Goal: Transaction & Acquisition: Purchase product/service

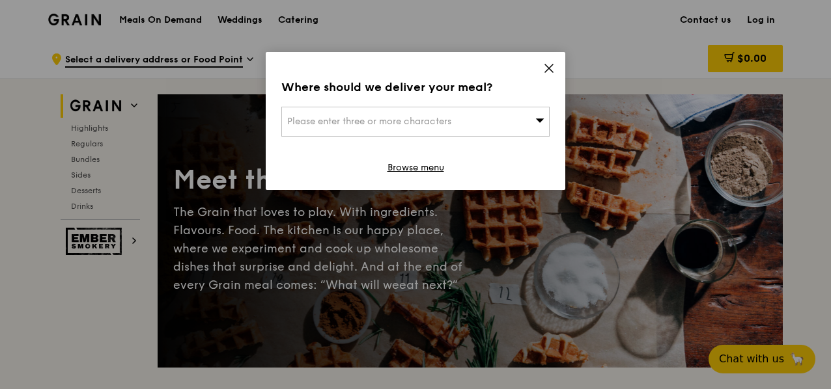
click at [547, 70] on icon at bounding box center [549, 68] width 8 height 8
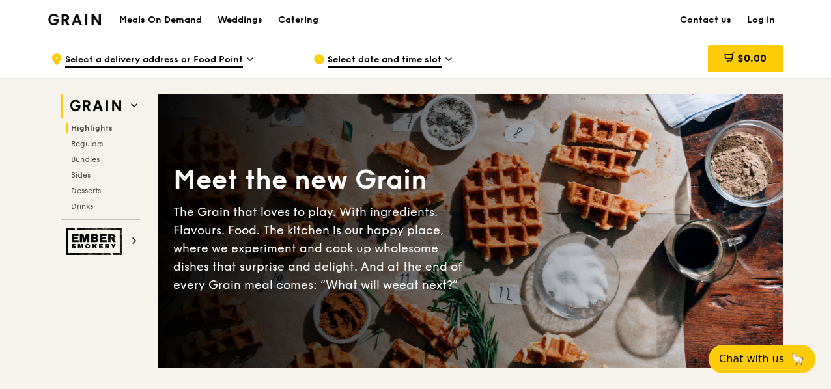
click at [96, 130] on span "Highlights" at bounding box center [92, 128] width 42 height 9
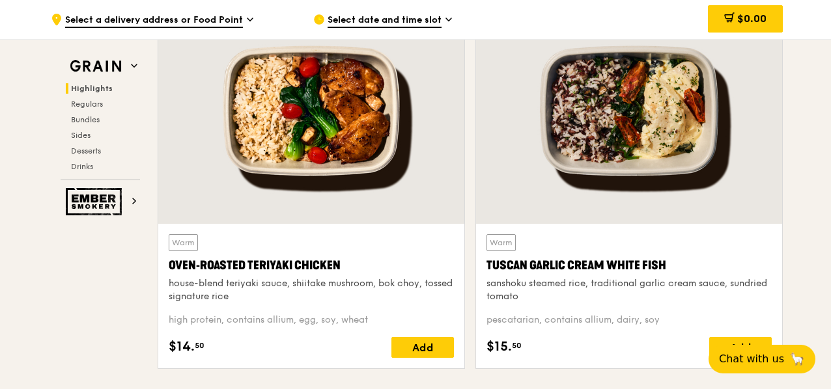
scroll to position [497, 0]
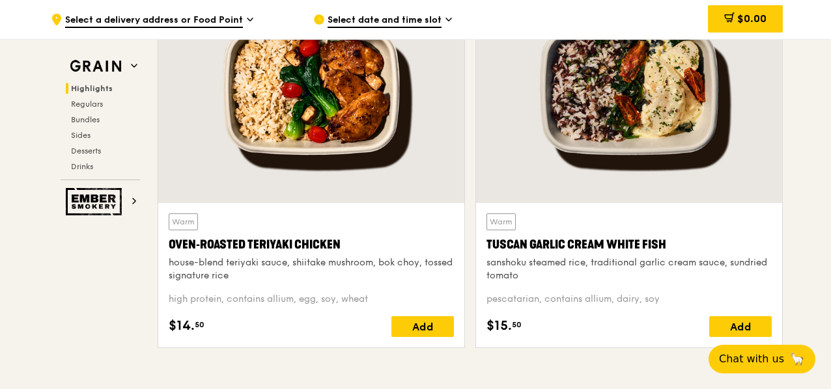
click at [285, 239] on div "Oven‑Roasted Teriyaki Chicken" at bounding box center [311, 245] width 285 height 18
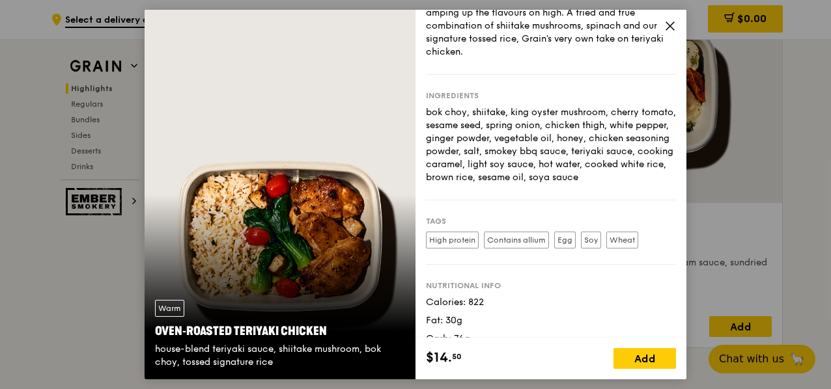
scroll to position [135, 0]
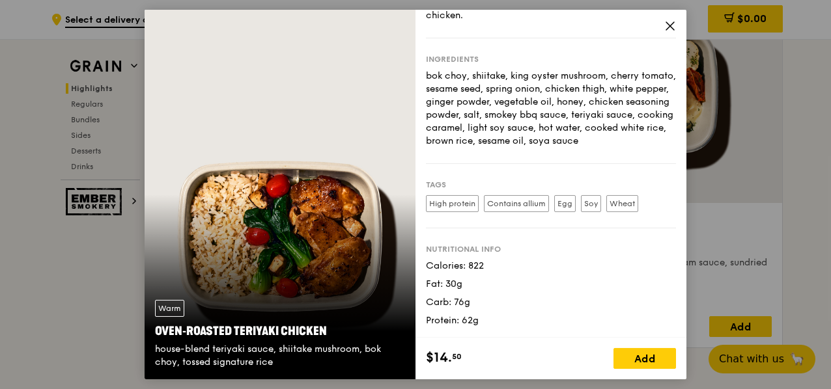
click at [607, 357] on div "$14. 50 Add" at bounding box center [550, 359] width 271 height 42
click at [631, 361] on div "Add" at bounding box center [644, 358] width 63 height 21
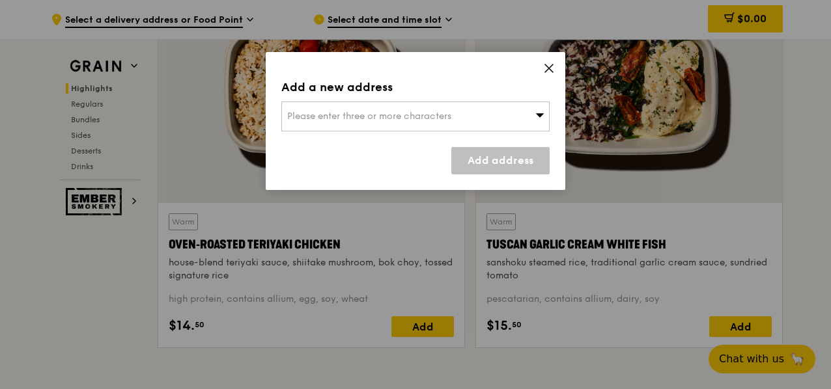
click at [462, 117] on div "Please enter three or more characters" at bounding box center [415, 117] width 268 height 30
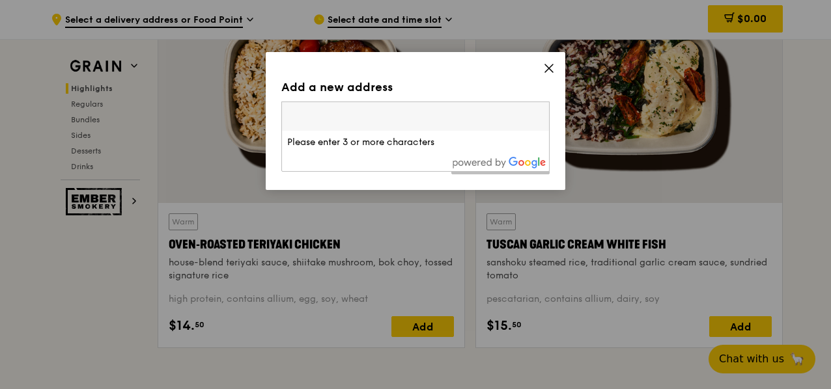
click at [413, 120] on input "search" at bounding box center [415, 116] width 267 height 29
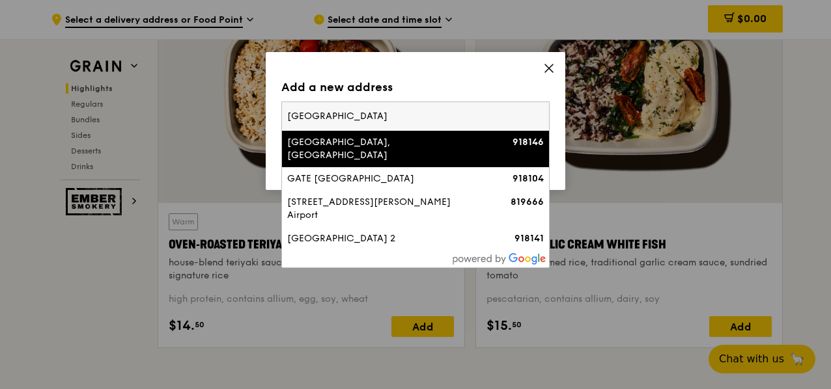
type input "[GEOGRAPHIC_DATA]"
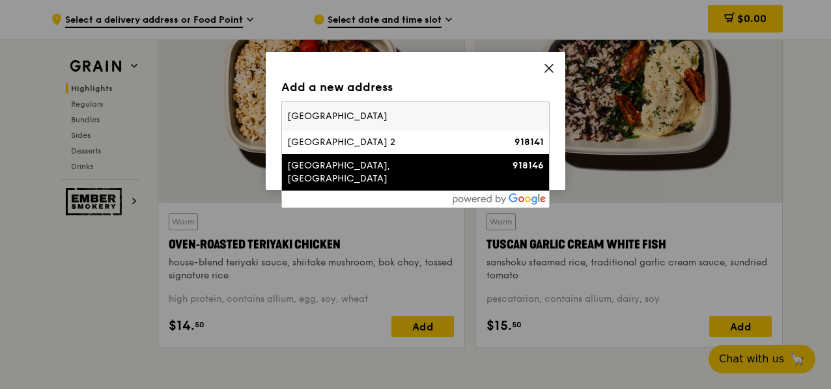
click at [369, 174] on div "[GEOGRAPHIC_DATA], [GEOGRAPHIC_DATA]" at bounding box center [383, 173] width 193 height 26
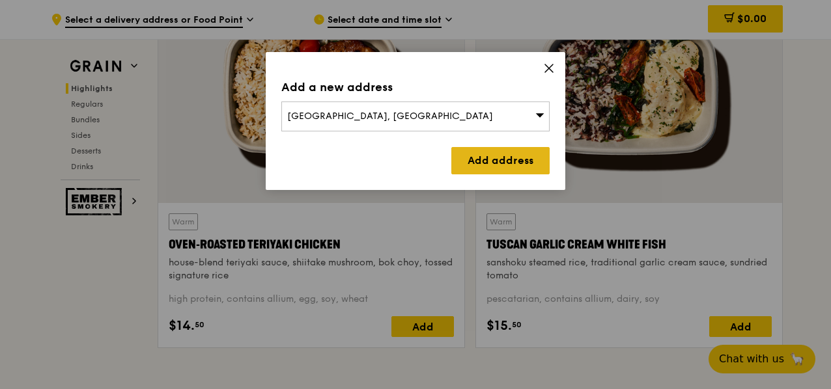
click at [489, 160] on link "Add address" at bounding box center [500, 160] width 98 height 27
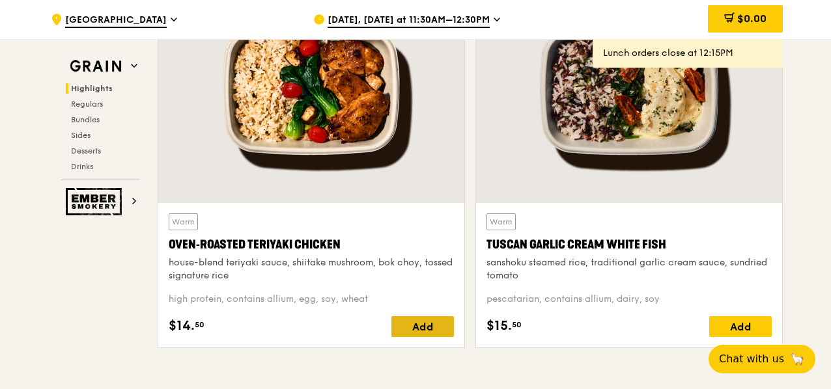
click at [422, 317] on div "Add" at bounding box center [422, 326] width 63 height 21
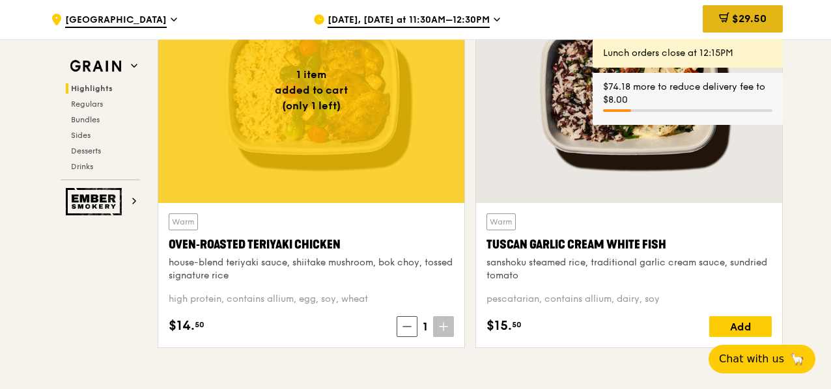
click at [743, 14] on span "$29.50" at bounding box center [749, 18] width 35 height 12
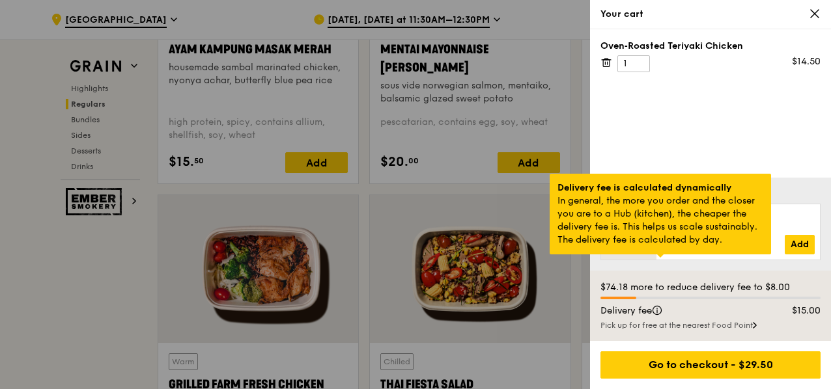
scroll to position [1280, 0]
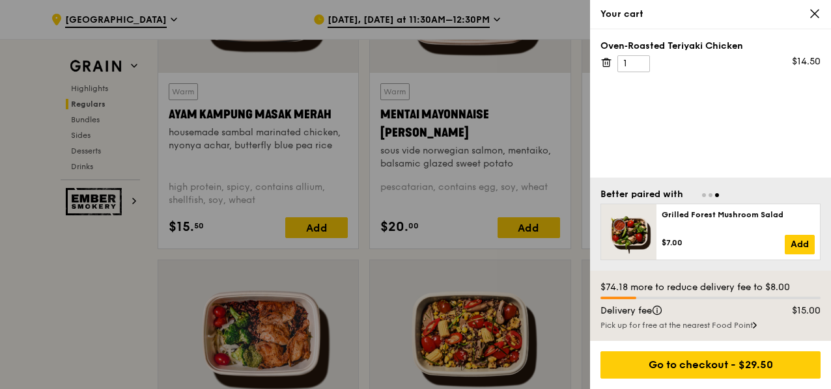
click at [473, 281] on div at bounding box center [415, 194] width 831 height 389
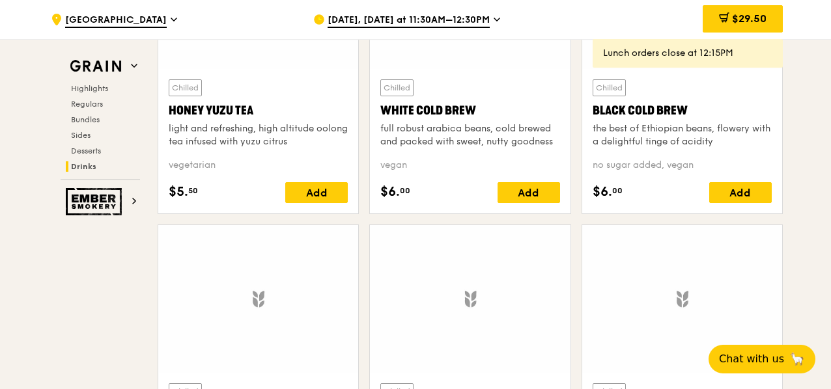
scroll to position [5562, 0]
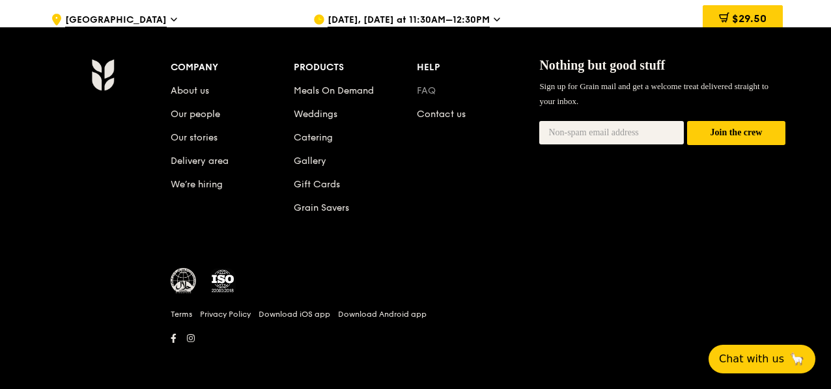
click at [421, 89] on link "FAQ" at bounding box center [426, 90] width 19 height 11
